Goal: Task Accomplishment & Management: Complete application form

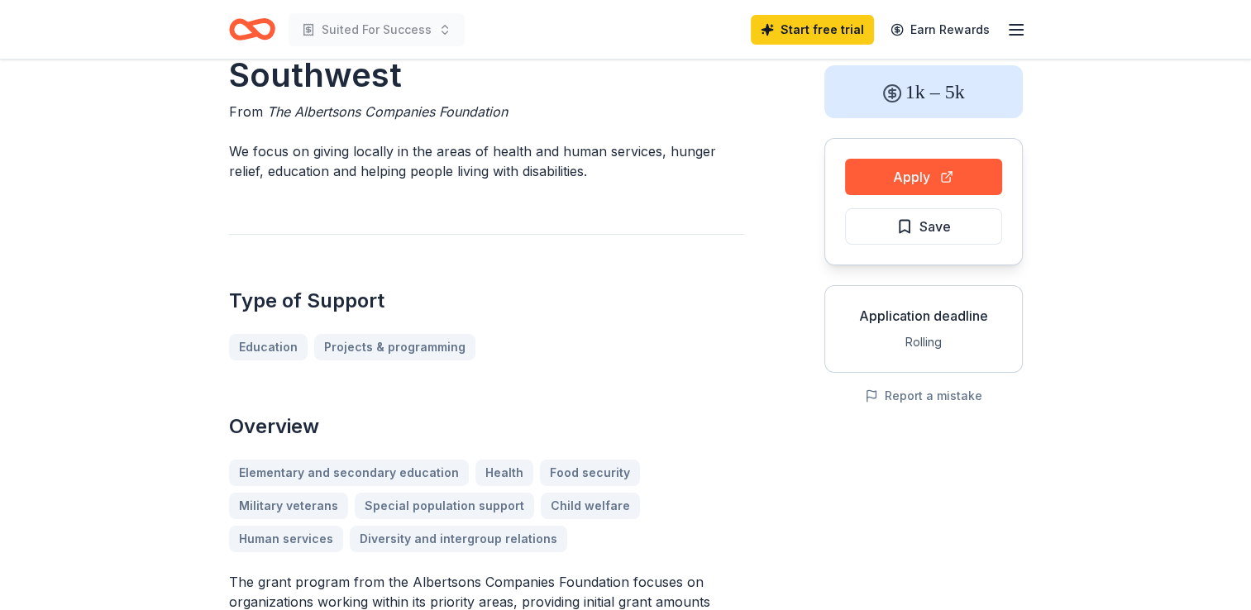
scroll to position [83, 0]
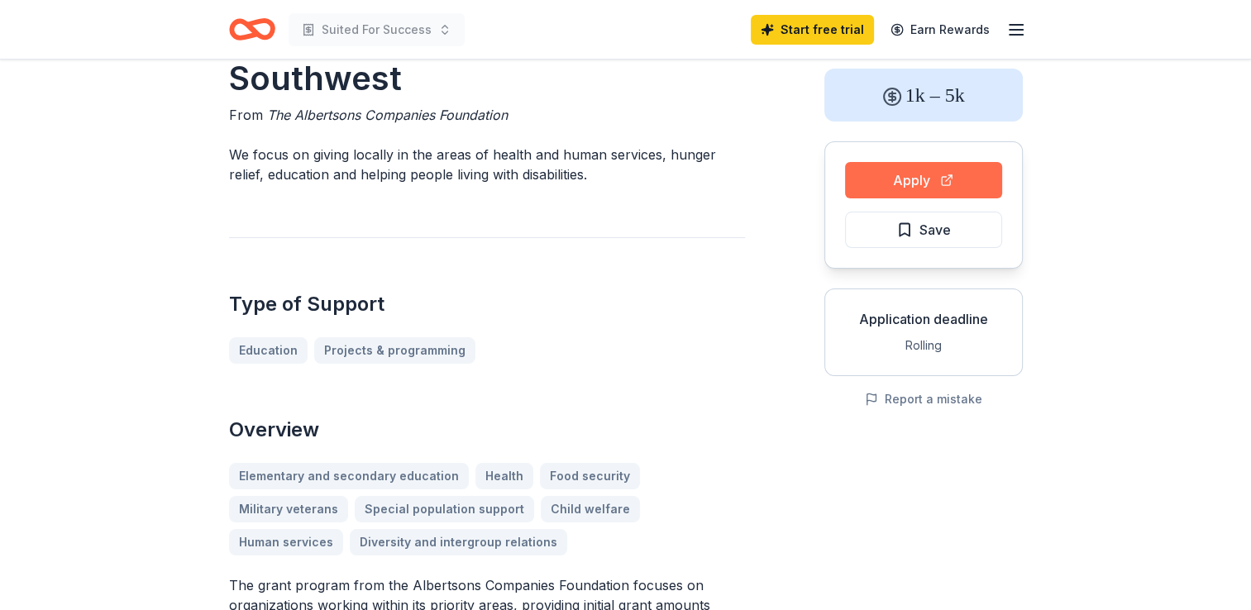
click at [893, 187] on button "Apply" at bounding box center [923, 180] width 157 height 36
click at [947, 236] on span "Save" at bounding box center [934, 229] width 31 height 21
click at [954, 185] on button "Apply" at bounding box center [923, 180] width 157 height 36
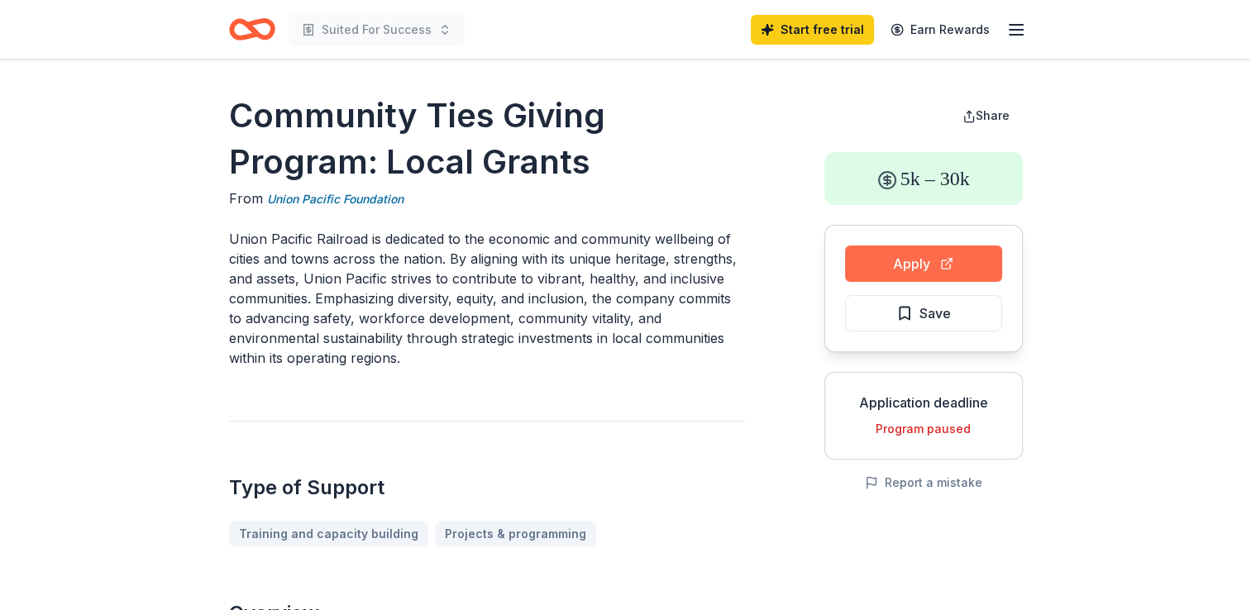
click at [979, 277] on button "Apply" at bounding box center [923, 264] width 157 height 36
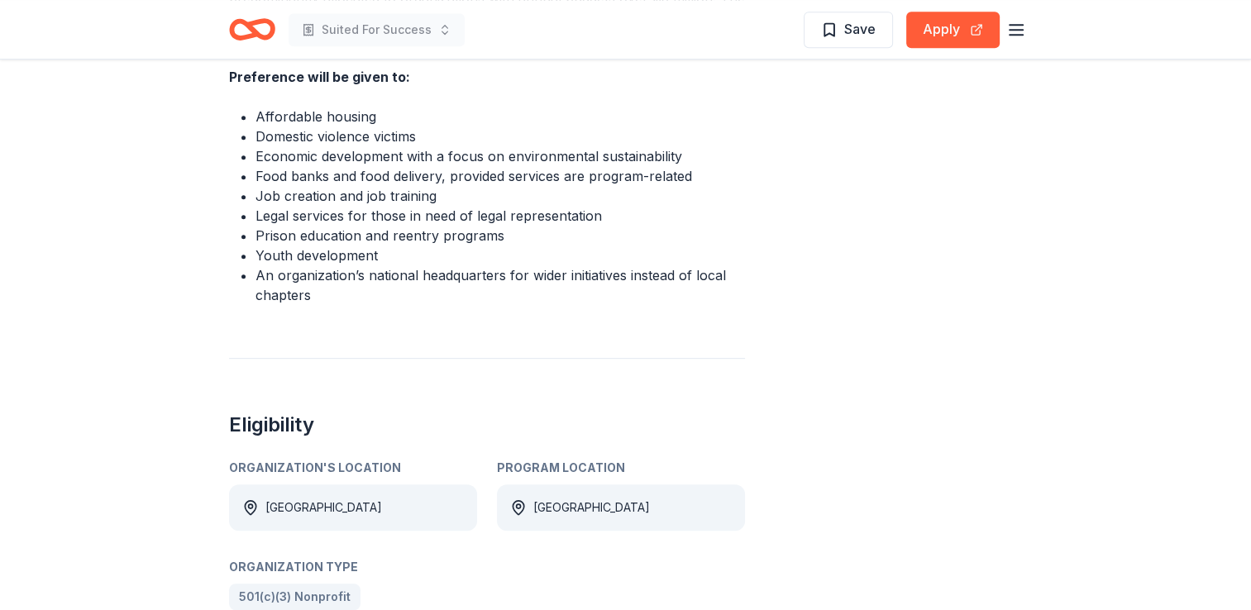
scroll to position [518, 0]
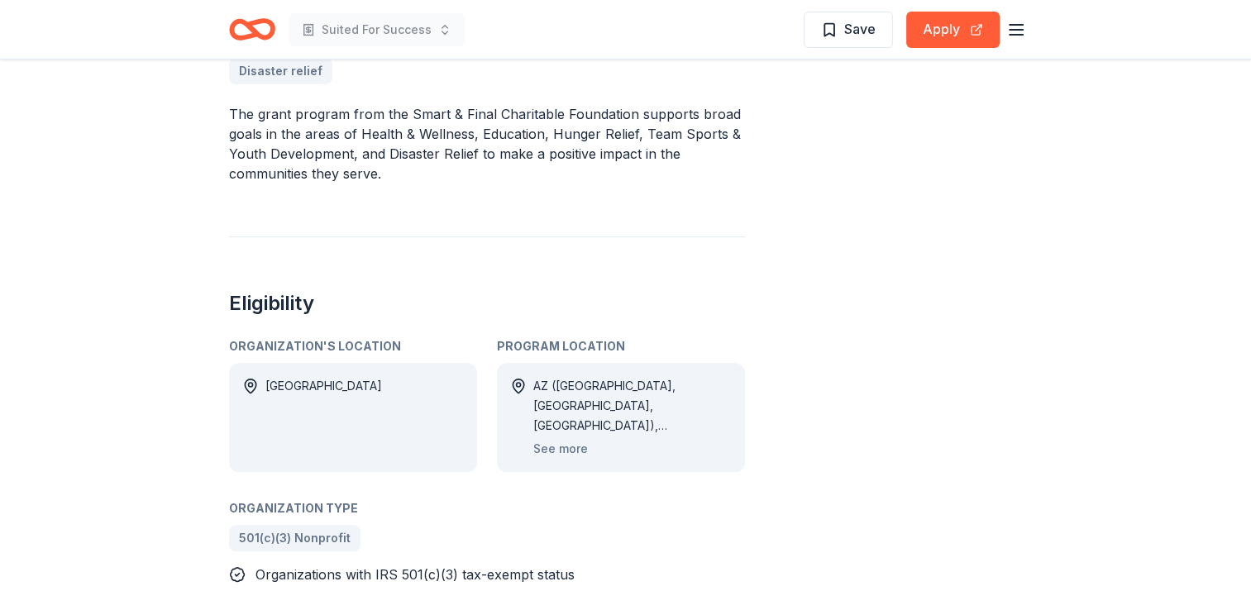
scroll to position [570, 0]
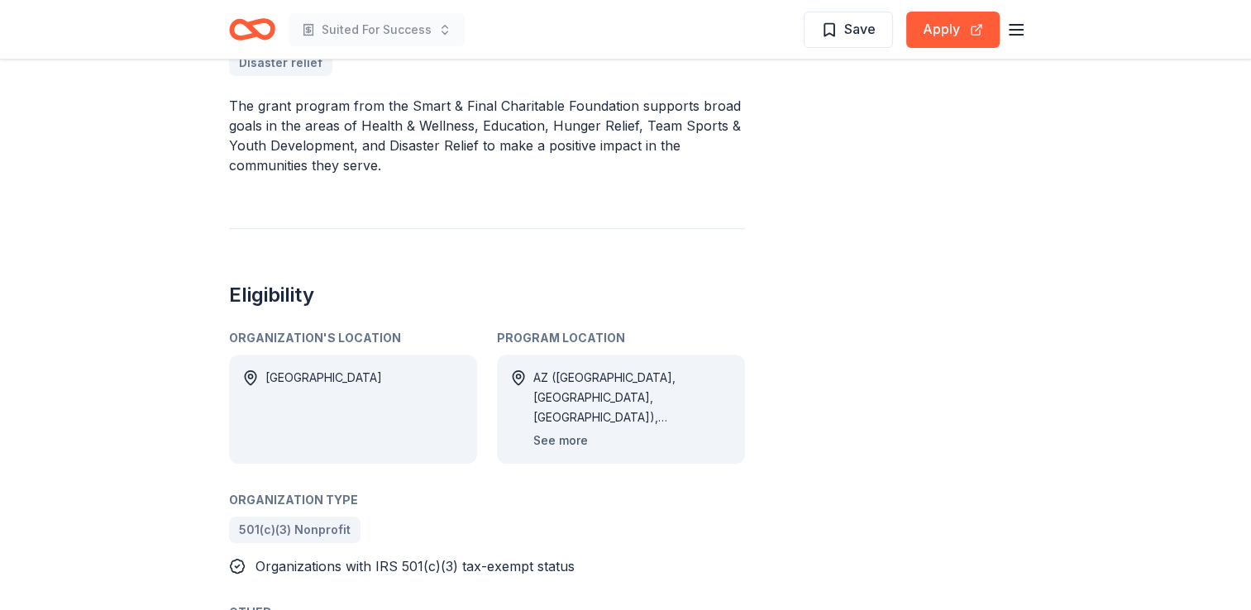
click at [556, 442] on button "See more" at bounding box center [560, 441] width 55 height 20
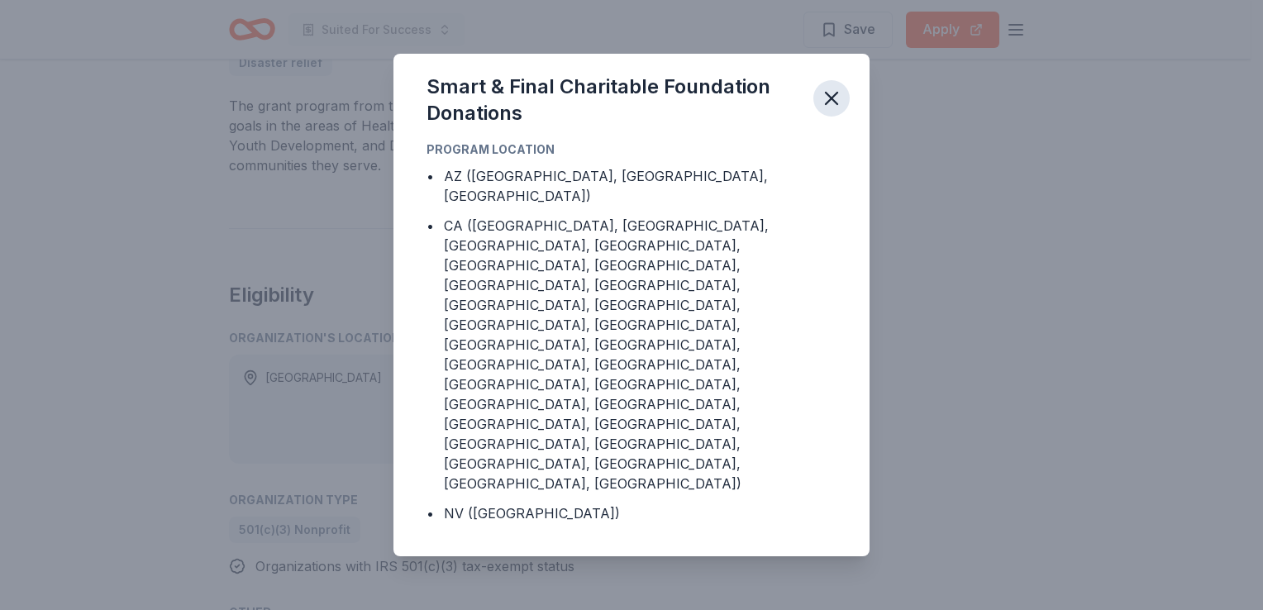
click at [827, 104] on icon "button" at bounding box center [832, 99] width 12 height 12
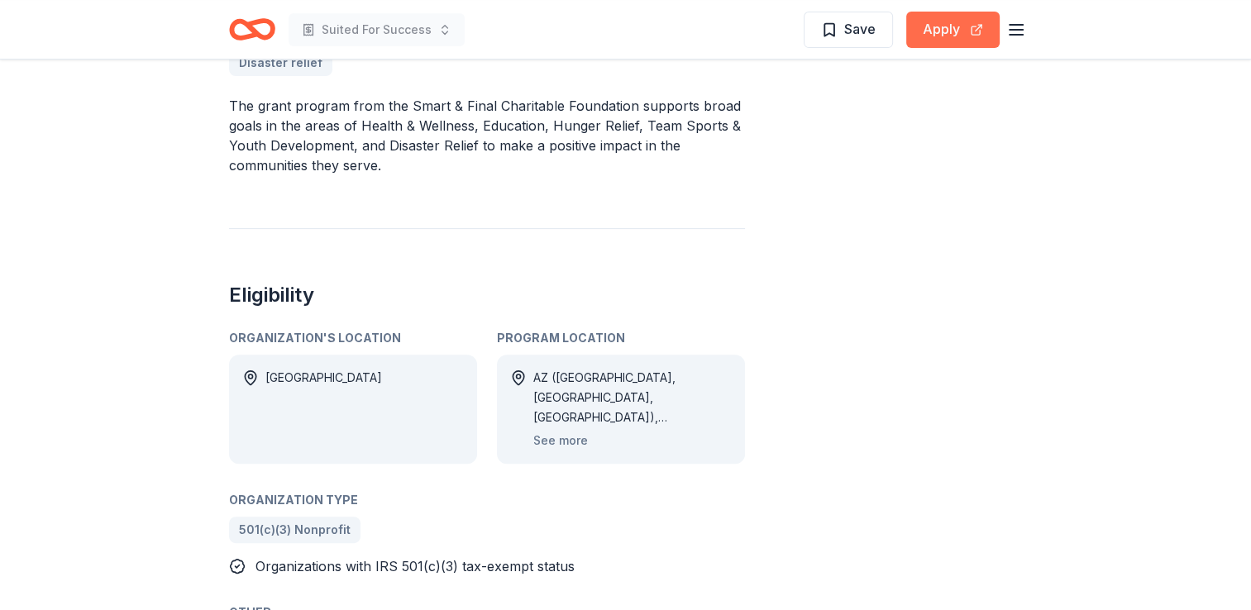
click at [952, 38] on button "Apply" at bounding box center [952, 30] width 93 height 36
